Goal: Task Accomplishment & Management: Use online tool/utility

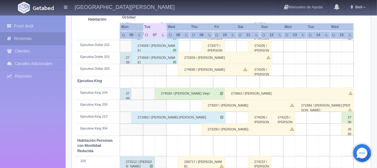
scroll to position [253, 0]
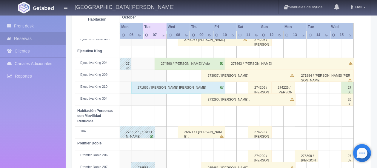
click at [184, 63] on div "274590 / [PERSON_NAME] Viejo" at bounding box center [190, 64] width 71 height 12
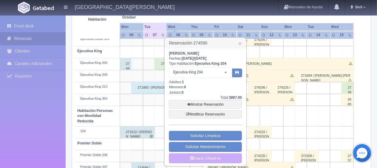
scroll to position [283, 0]
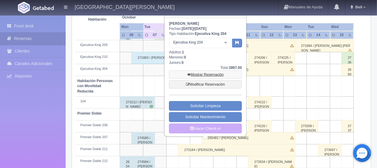
click at [192, 75] on link "Mostrar Reservación" at bounding box center [205, 75] width 73 height 8
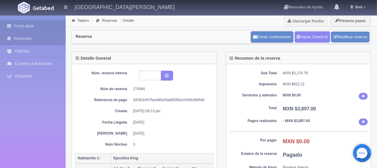
click at [50, 26] on link "Front desk" at bounding box center [33, 26] width 66 height 12
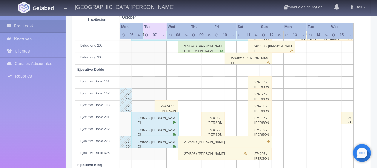
scroll to position [109, 0]
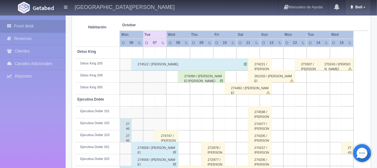
click at [360, 7] on span "Beli" at bounding box center [358, 7] width 9 height 4
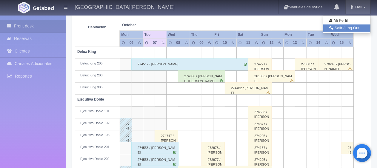
click at [347, 28] on link "Salir / Log Out" at bounding box center [347, 27] width 47 height 7
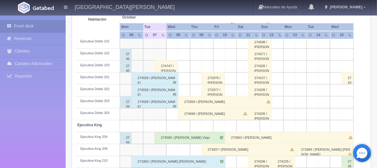
scroll to position [209, 0]
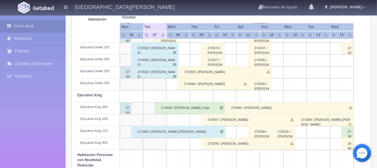
click at [172, 107] on div "274590 / [PERSON_NAME] Viejo" at bounding box center [190, 108] width 71 height 12
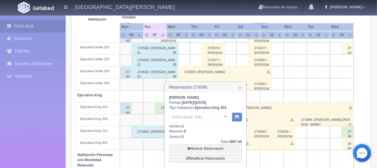
scroll to position [299, 0]
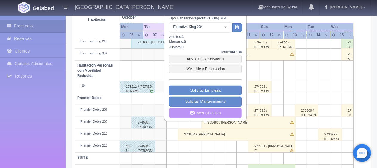
click at [188, 112] on link "Hacer Check-in" at bounding box center [205, 113] width 73 height 10
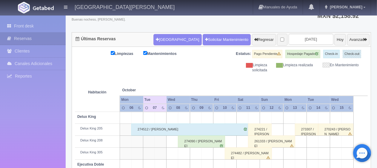
scroll to position [44, 0]
